Goal: Task Accomplishment & Management: Complete application form

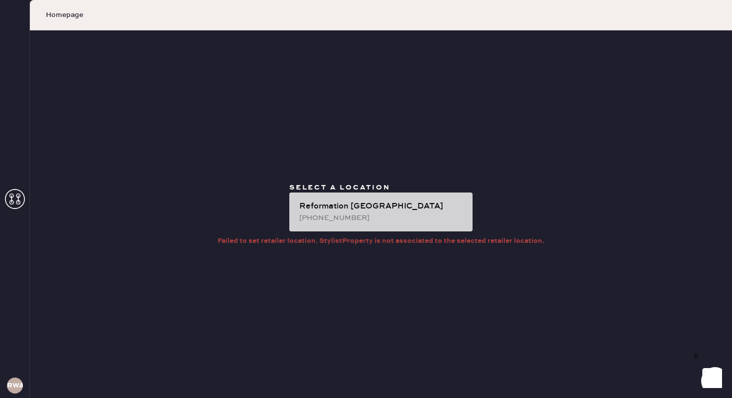
click at [333, 212] on div "[PHONE_NUMBER]" at bounding box center [381, 217] width 165 height 11
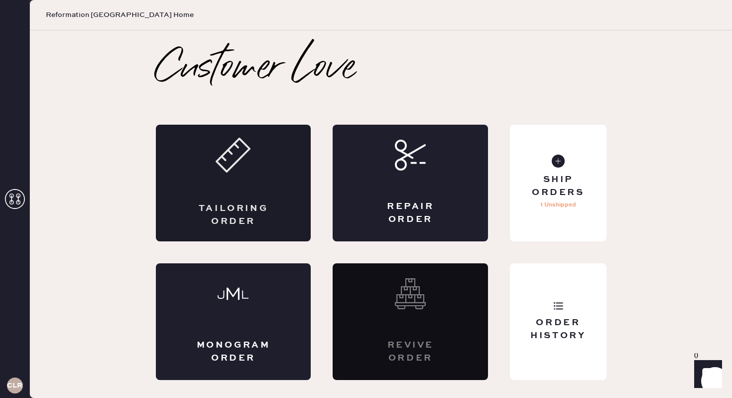
click at [289, 179] on div "Tailoring Order" at bounding box center [233, 183] width 155 height 117
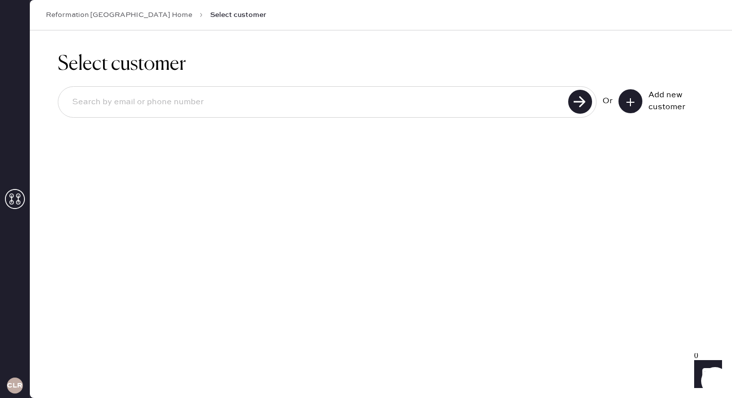
click at [231, 99] on input at bounding box center [314, 102] width 501 height 23
type input "[EMAIL_ADDRESS][DOMAIN_NAME]"
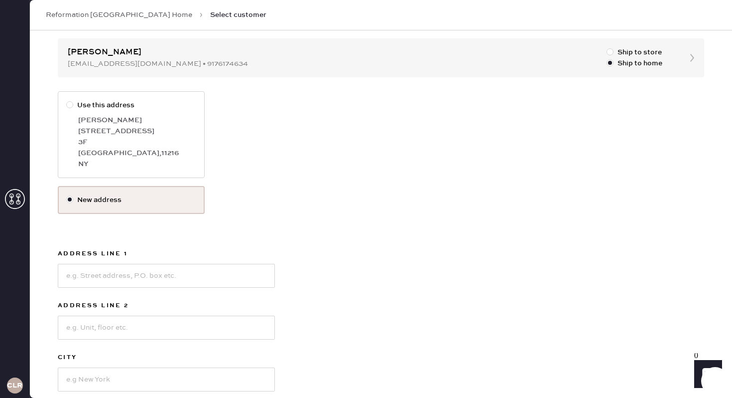
scroll to position [96, 0]
click at [121, 269] on input at bounding box center [166, 275] width 217 height 24
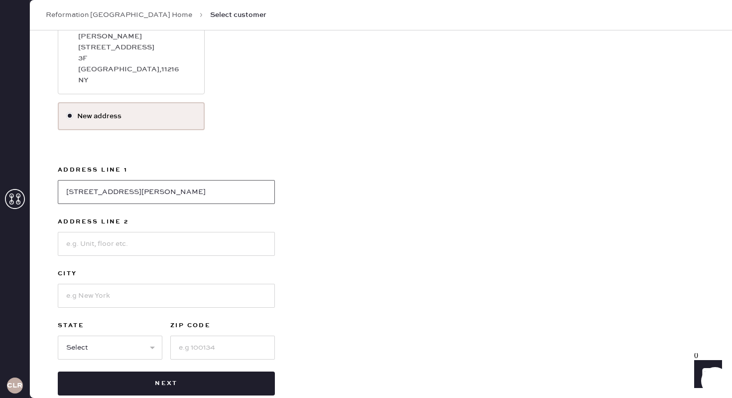
scroll to position [180, 0]
type input "[STREET_ADDRESS][PERSON_NAME]"
click at [167, 293] on input at bounding box center [166, 294] width 217 height 24
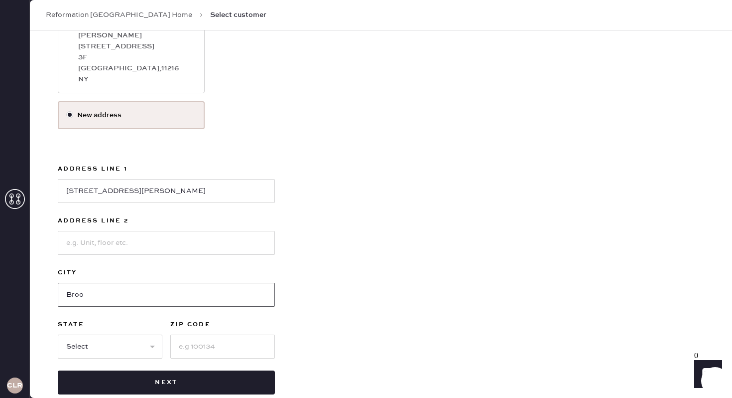
type input "[GEOGRAPHIC_DATA]"
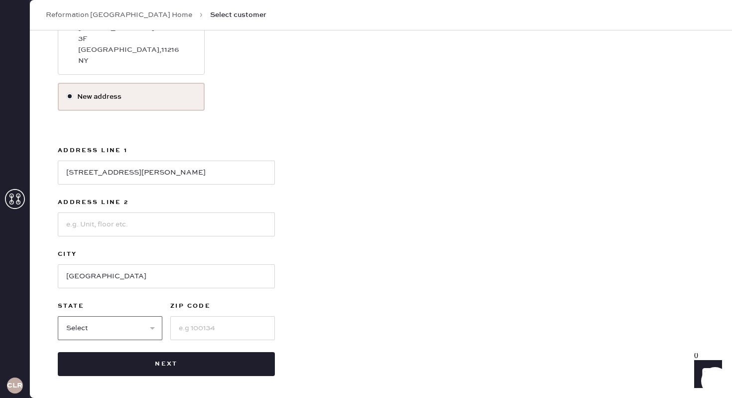
click at [131, 325] on select "Select AK AL AR AZ CA CO CT [GEOGRAPHIC_DATA] DE FL [GEOGRAPHIC_DATA] HI [GEOGR…" at bounding box center [110, 328] width 105 height 24
select select "NY"
click at [228, 336] on input at bounding box center [222, 328] width 105 height 24
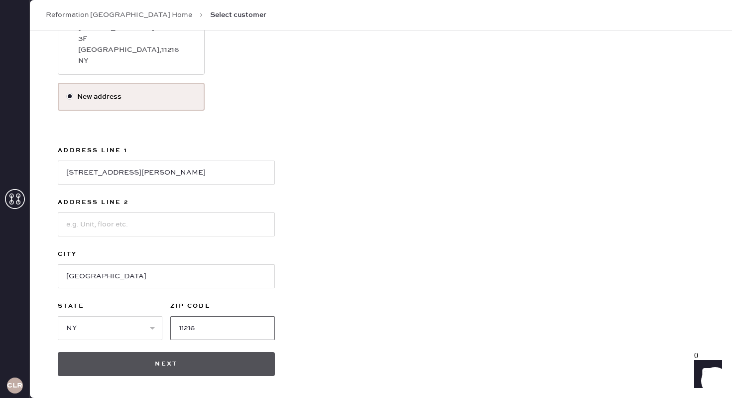
type input "11216"
click at [210, 363] on button "Next" at bounding box center [166, 364] width 217 height 24
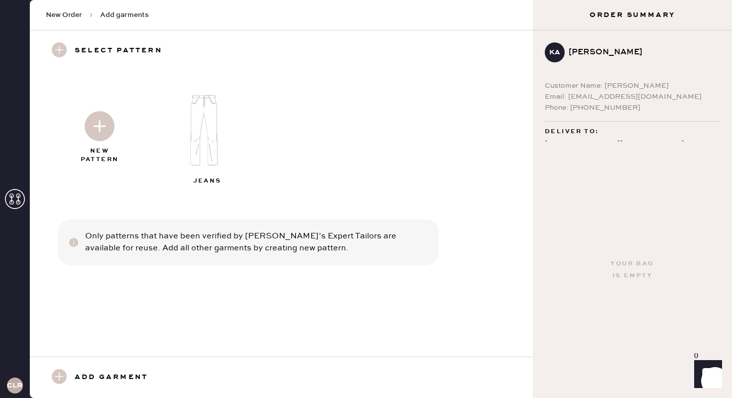
click at [200, 137] on img at bounding box center [208, 130] width 108 height 86
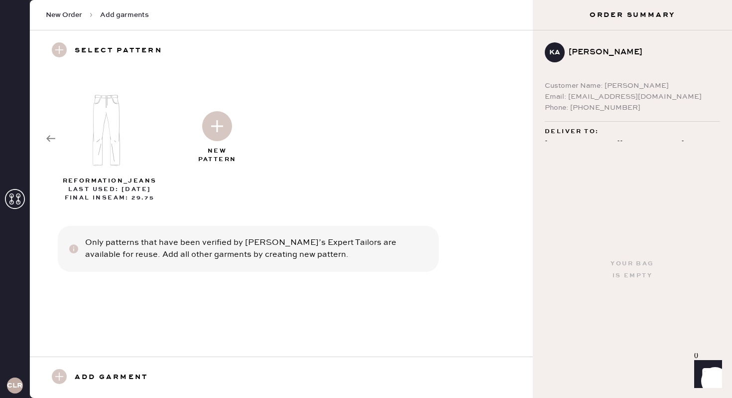
click at [214, 125] on img at bounding box center [217, 126] width 30 height 30
select select "2"
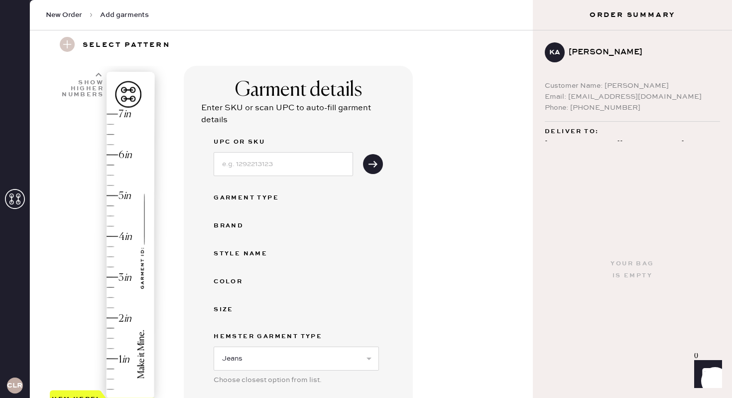
scroll to position [33, 0]
click at [283, 167] on input at bounding box center [283, 164] width 139 height 24
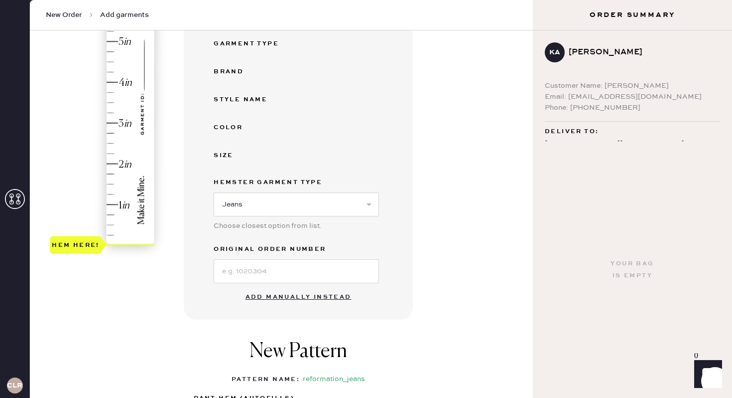
scroll to position [273, 0]
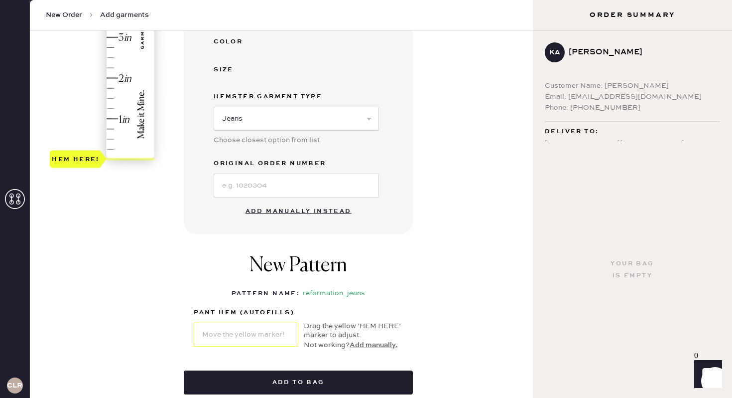
click at [281, 242] on div "New Pattern Pattern Name : reformation_jeans 1 in 2 in 3 in 4 in Show higher nu…" at bounding box center [298, 302] width 229 height 136
click at [277, 210] on button "Add manually instead" at bounding box center [299, 211] width 118 height 20
select select "2"
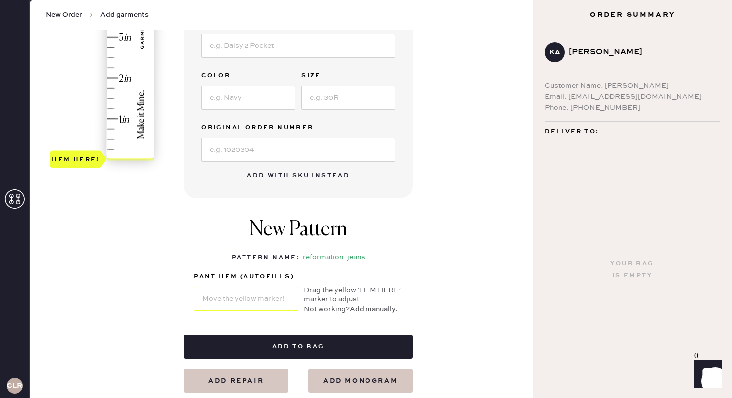
scroll to position [0, 0]
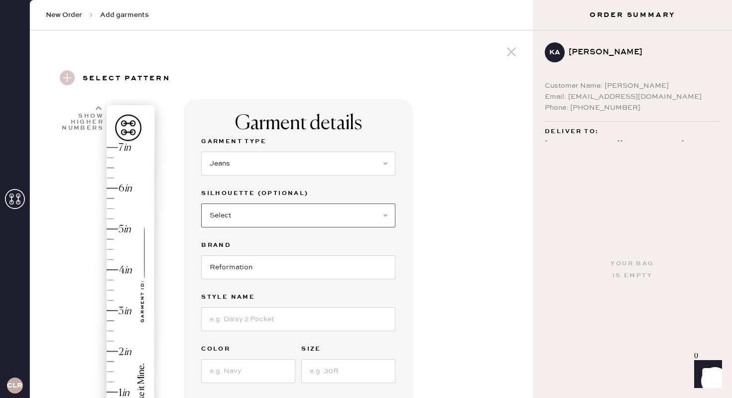
click at [246, 216] on select "Select Shorts Cropped Flare Boot Cut Straight Skinny Other" at bounding box center [298, 215] width 194 height 24
select select "5"
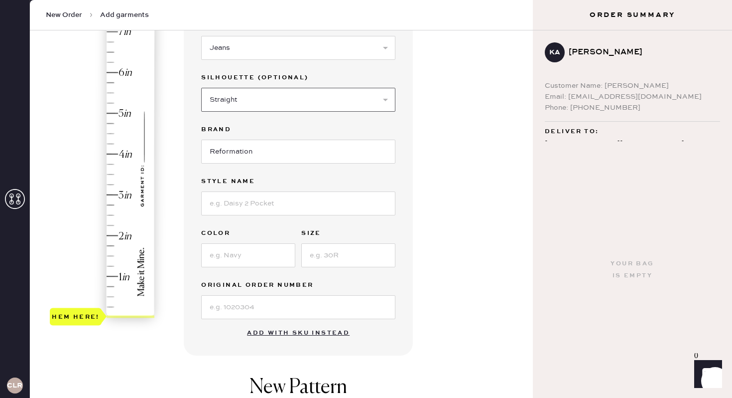
scroll to position [114, 0]
click at [257, 316] on input at bounding box center [298, 308] width 194 height 24
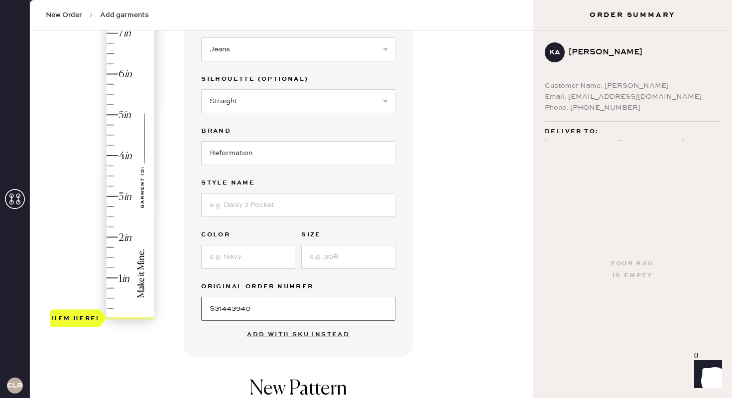
type input "S31443940"
click at [294, 208] on input at bounding box center [298, 205] width 194 height 24
type input "[PERSON_NAME] LOW RISE SLOUCHY WIDE LEG JEANS"
click at [257, 261] on input at bounding box center [248, 257] width 94 height 24
type input "[US_STATE]"
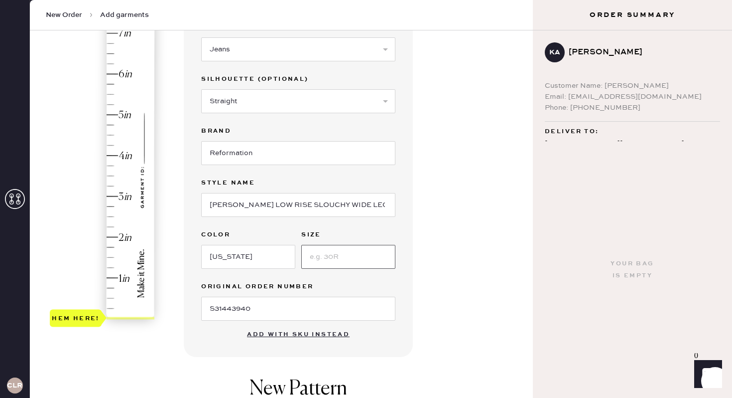
click at [320, 254] on input at bounding box center [348, 257] width 94 height 24
type input "24"
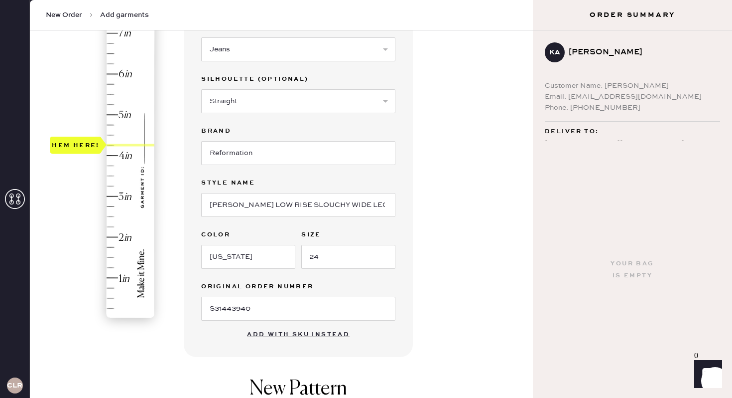
type input "4"
drag, startPoint x: 83, startPoint y: 316, endPoint x: 81, endPoint y: 156, distance: 159.4
click at [81, 156] on div "Hem here!" at bounding box center [76, 155] width 48 height 12
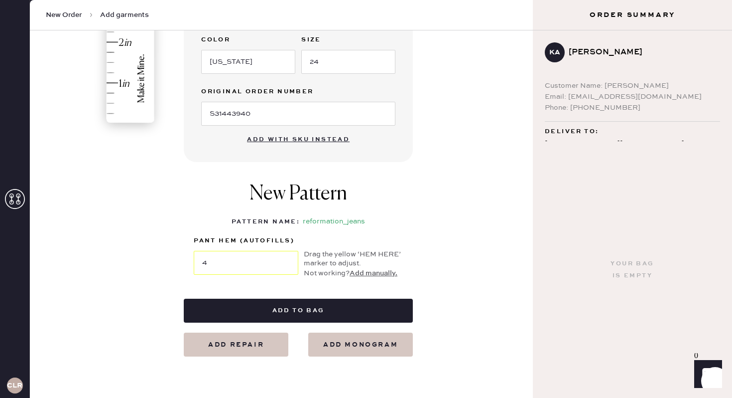
scroll to position [328, 0]
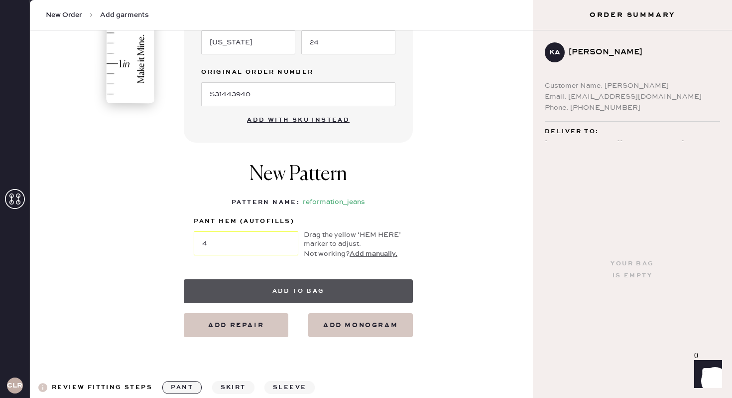
click at [291, 294] on button "Add to bag" at bounding box center [298, 291] width 229 height 24
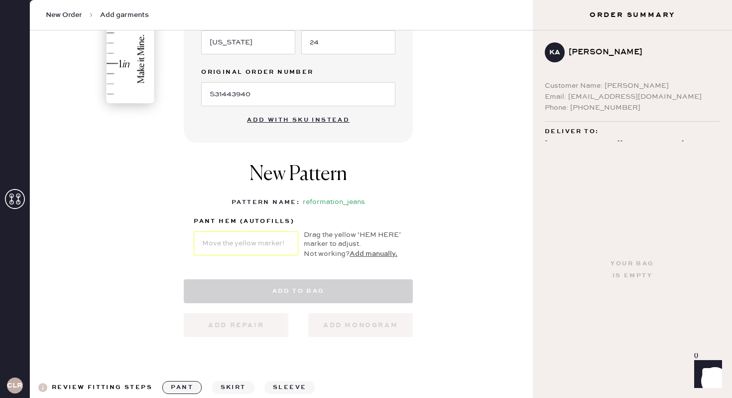
select select "2"
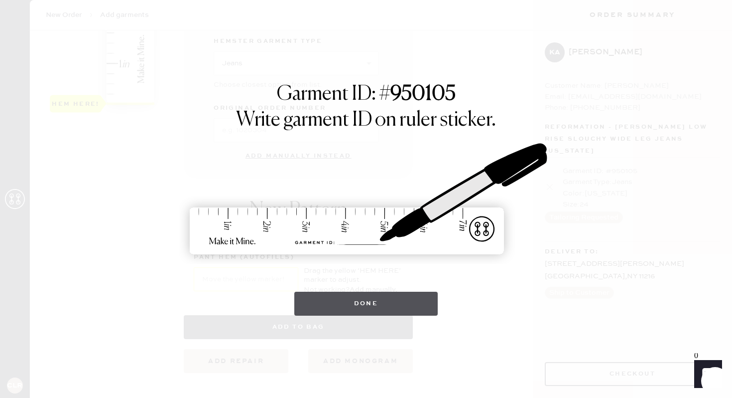
click at [358, 299] on button "Done" at bounding box center [366, 303] width 144 height 24
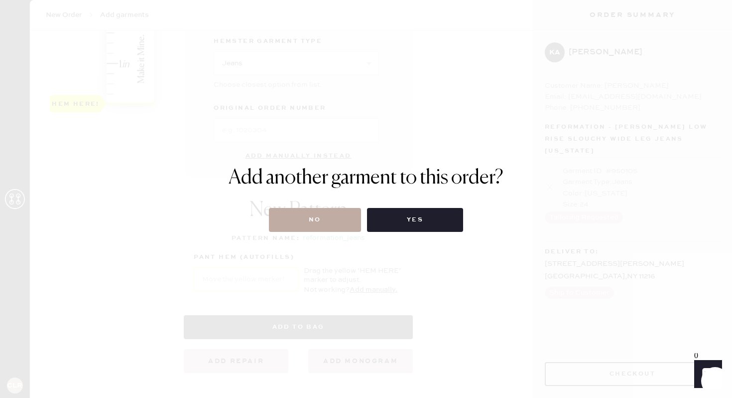
click at [323, 224] on button "No" at bounding box center [315, 220] width 92 height 24
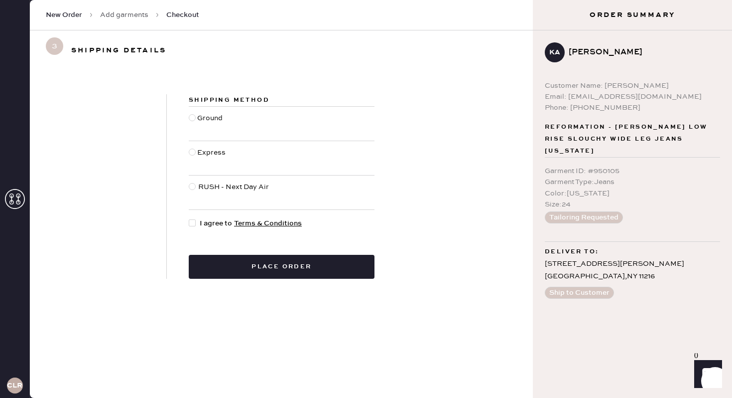
click at [190, 221] on div at bounding box center [192, 222] width 7 height 7
click at [189, 218] on input "I agree to Terms & Conditions" at bounding box center [189, 218] width 0 height 0
checkbox input "true"
click at [192, 118] on div at bounding box center [192, 117] width 7 height 7
click at [189, 113] on input "Ground" at bounding box center [189, 113] width 0 height 0
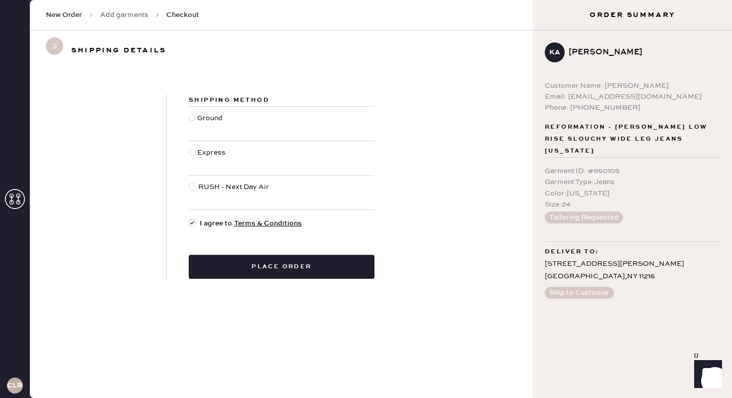
radio input "true"
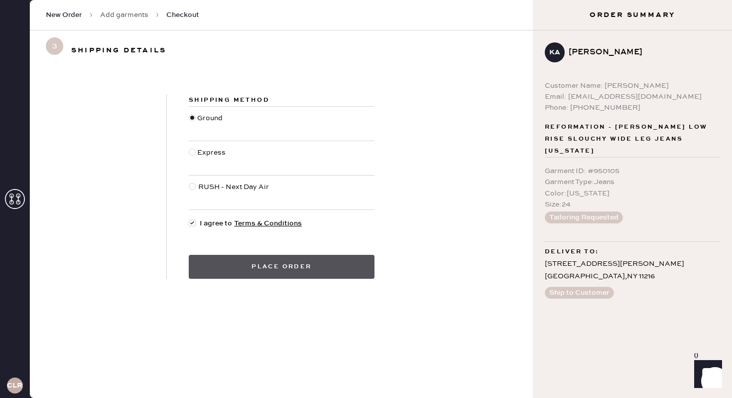
click at [273, 265] on button "Place order" at bounding box center [282, 267] width 186 height 24
